Goal: Information Seeking & Learning: Check status

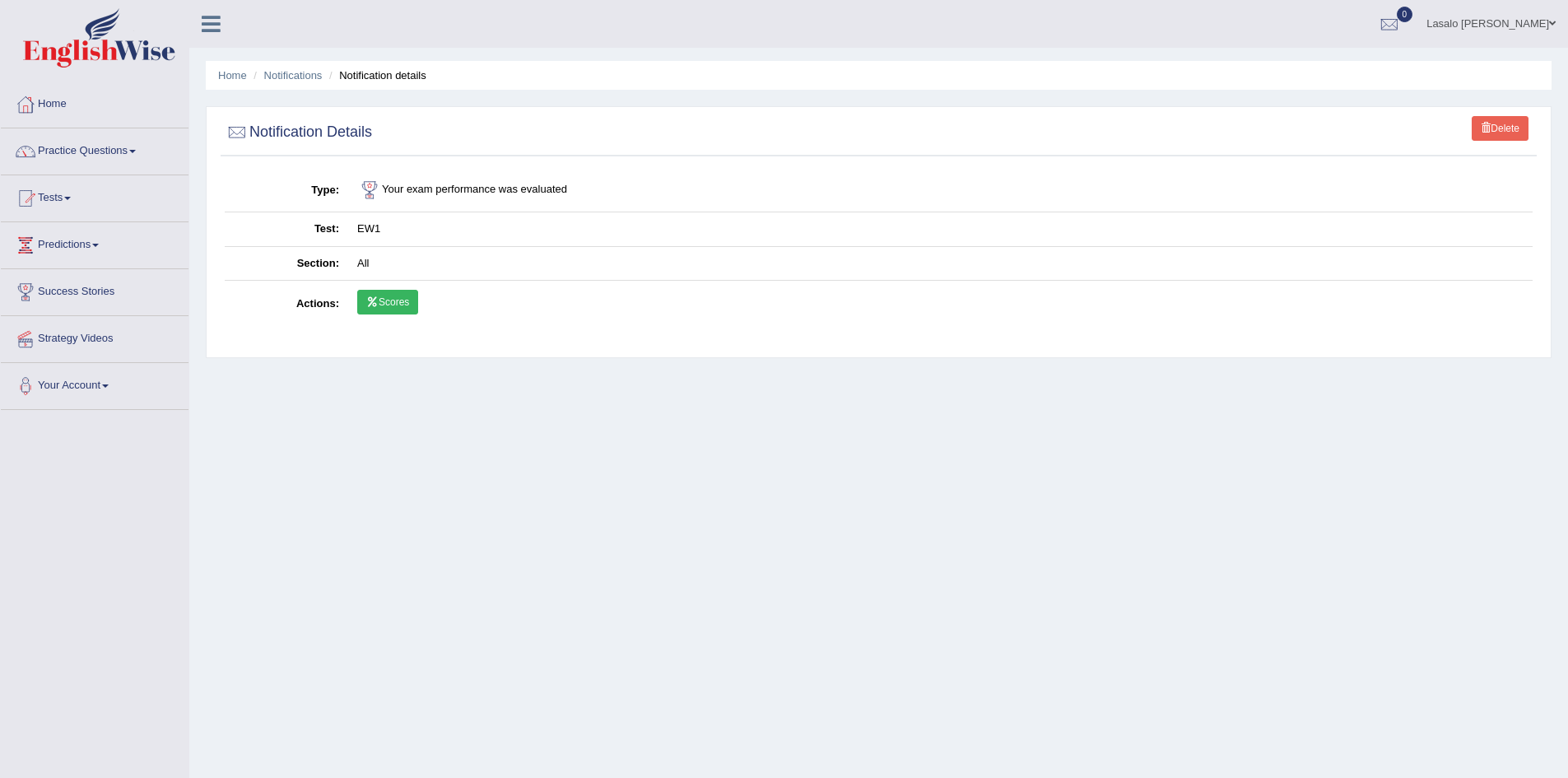
click at [61, 198] on link "Tests" at bounding box center [95, 196] width 187 height 41
click at [61, 289] on link "History" at bounding box center [107, 294] width 154 height 29
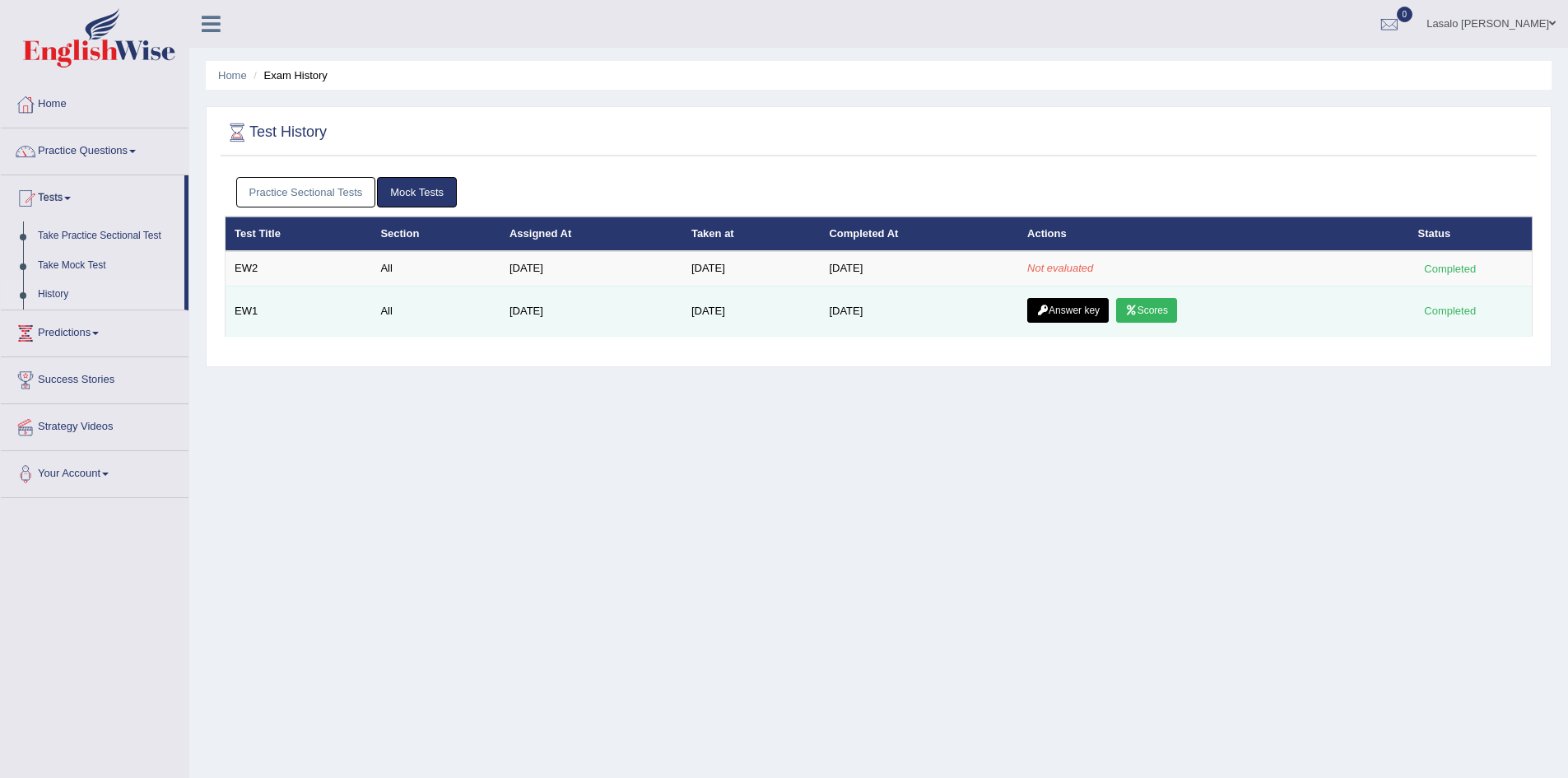
click at [1158, 310] on link "Scores" at bounding box center [1146, 310] width 61 height 25
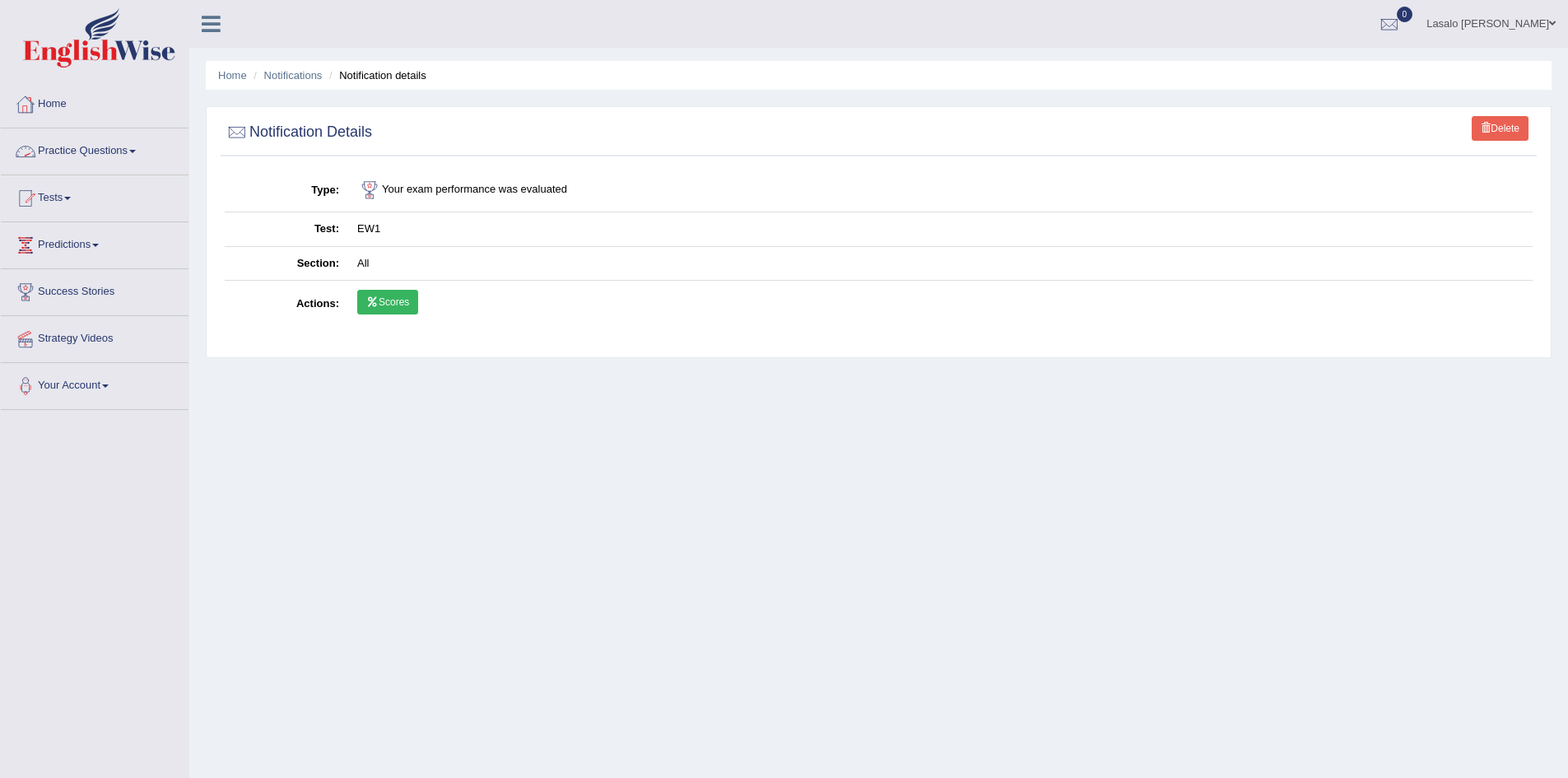
click at [71, 158] on link "Practice Questions" at bounding box center [95, 148] width 187 height 41
